Goal: Task Accomplishment & Management: Use online tool/utility

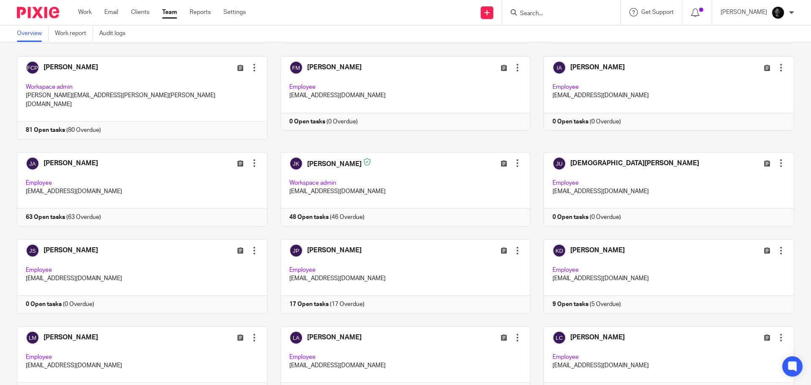
scroll to position [675, 0]
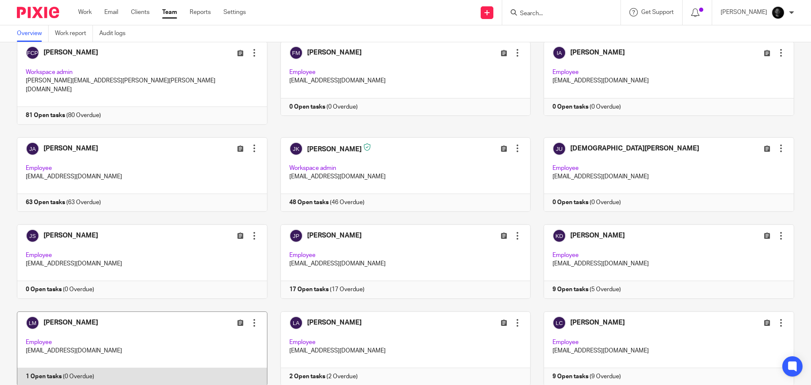
click at [128, 311] on link at bounding box center [135, 348] width 263 height 74
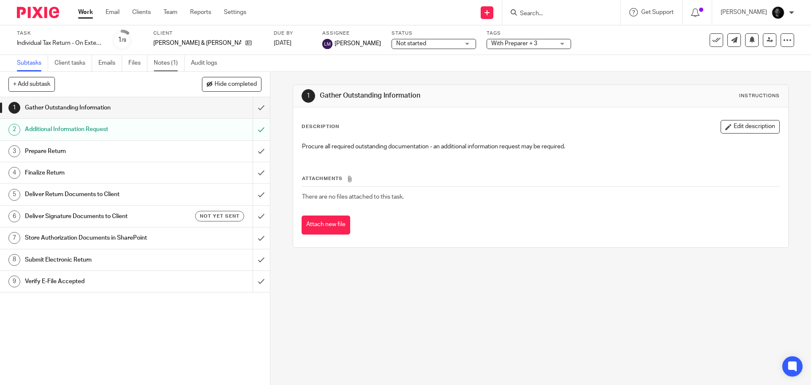
click at [179, 63] on link "Notes (1)" at bounding box center [169, 63] width 31 height 16
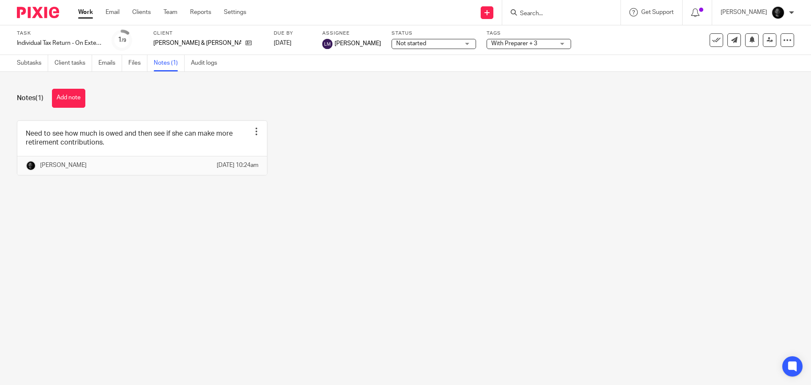
drag, startPoint x: 145, startPoint y: 21, endPoint x: 154, endPoint y: 24, distance: 9.2
drag, startPoint x: 154, startPoint y: 24, endPoint x: 405, endPoint y: 136, distance: 275.2
click at [405, 136] on div "Need to see how much is owed and then see if she can make more retirement contr…" at bounding box center [399, 154] width 790 height 68
click at [23, 59] on link "Subtasks" at bounding box center [32, 63] width 31 height 16
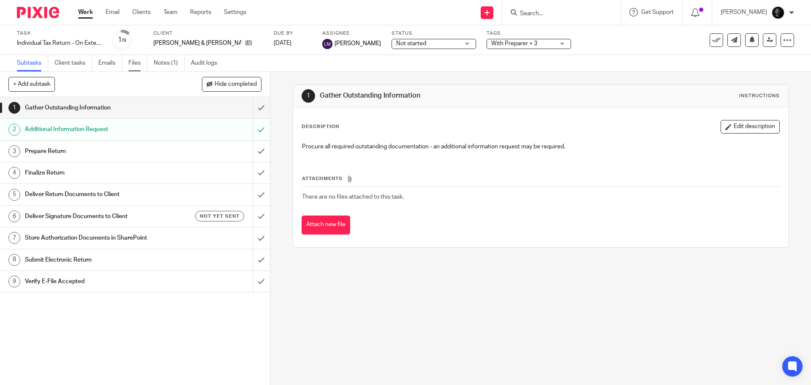
click at [136, 67] on link "Files" at bounding box center [137, 63] width 19 height 16
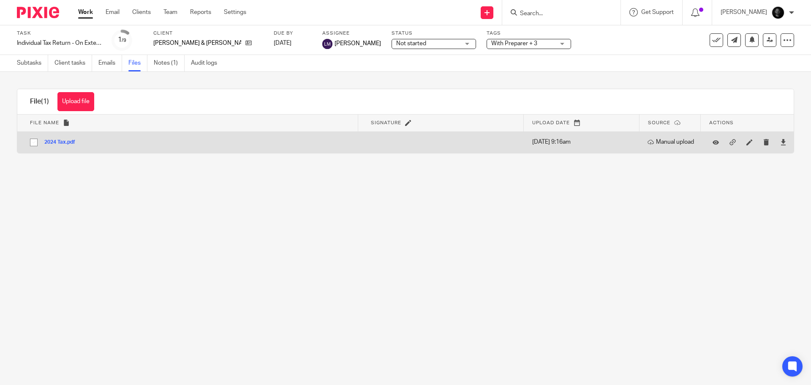
click at [34, 144] on input "checkbox" at bounding box center [34, 142] width 16 height 16
checkbox input "true"
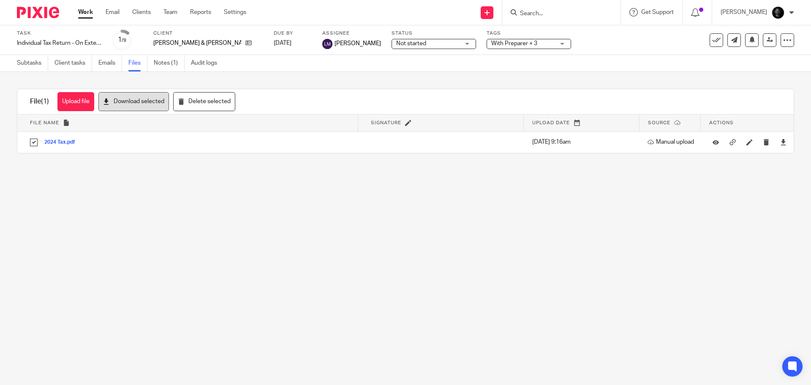
click at [129, 103] on button "Download selected" at bounding box center [133, 101] width 71 height 19
